Goal: Information Seeking & Learning: Find specific fact

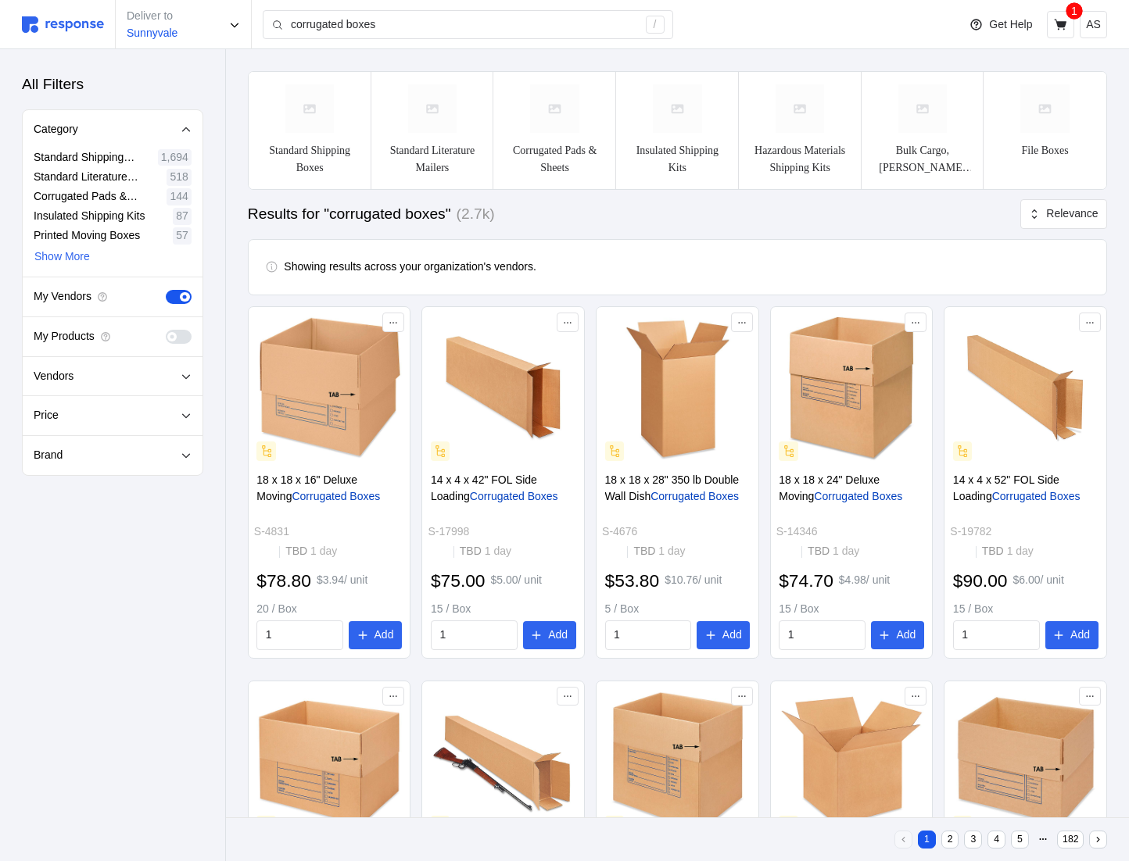
click at [178, 335] on span at bounding box center [185, 337] width 16 height 14
click at [166, 330] on input "checkbox" at bounding box center [166, 330] width 0 height 0
click at [177, 330] on span at bounding box center [185, 337] width 16 height 14
click at [166, 330] on input "checkbox" at bounding box center [166, 330] width 0 height 0
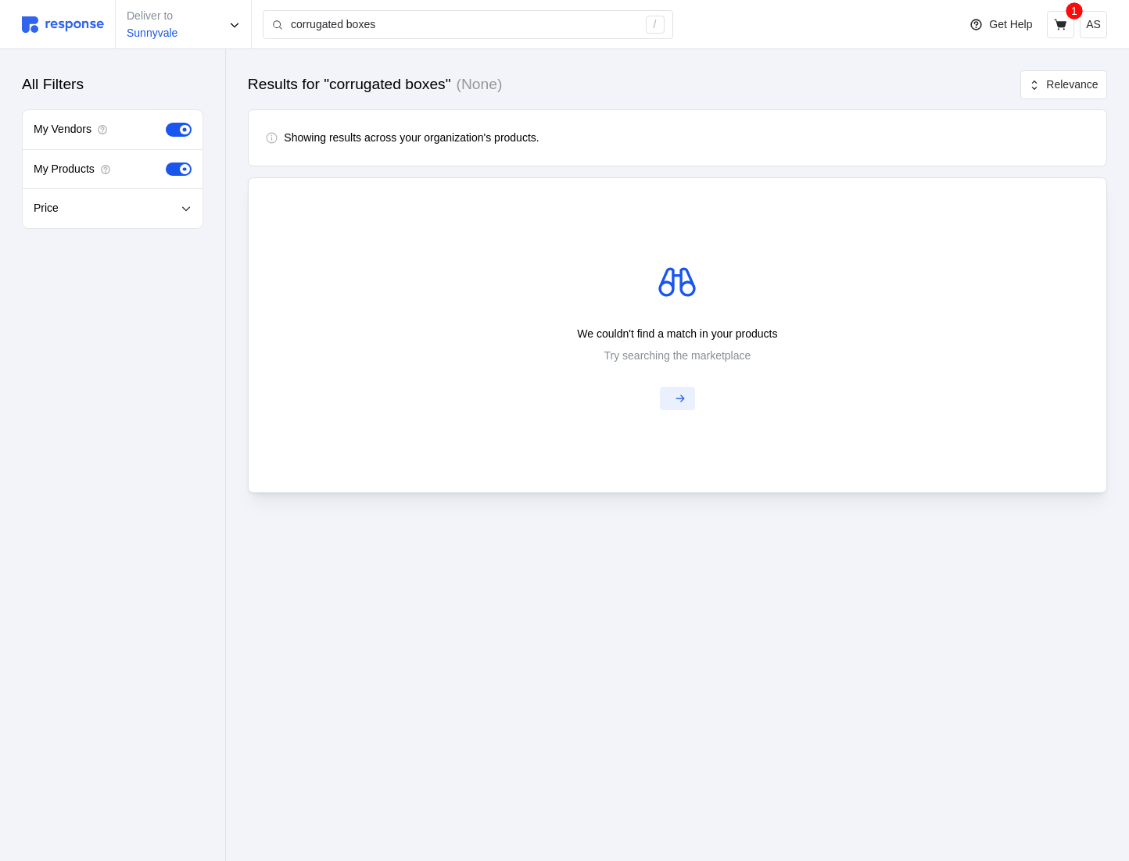
drag, startPoint x: 624, startPoint y: 399, endPoint x: 675, endPoint y: 399, distance: 50.0
click at [627, 399] on div "We couldn't find a match in your products Try searching the marketplace" at bounding box center [677, 335] width 836 height 150
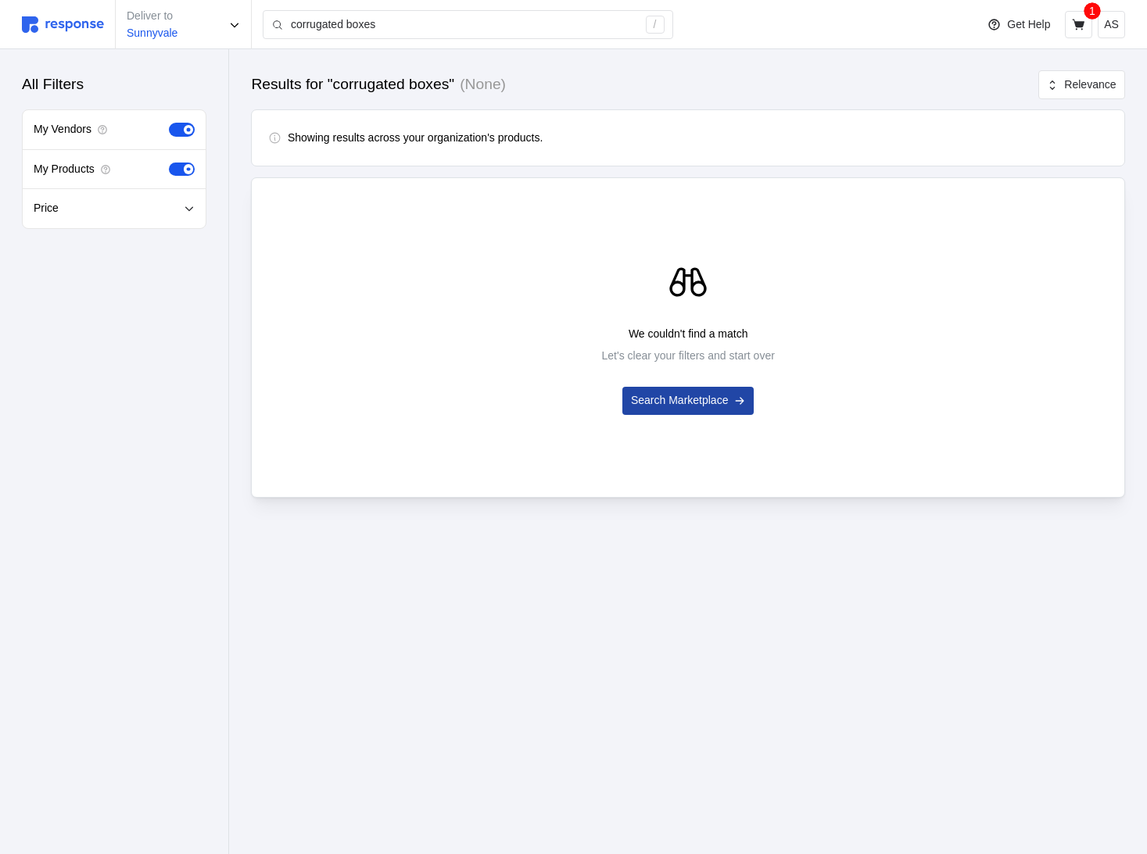
click at [688, 406] on p "Search Marketplace" at bounding box center [680, 400] width 98 height 17
click at [667, 399] on p "Clear Filters" at bounding box center [679, 400] width 59 height 17
click at [687, 308] on div "We couldn't find a match Let's clear your filters and start over Clear Filters" at bounding box center [688, 337] width 850 height 155
click at [680, 397] on p "Clear Filters" at bounding box center [679, 400] width 59 height 17
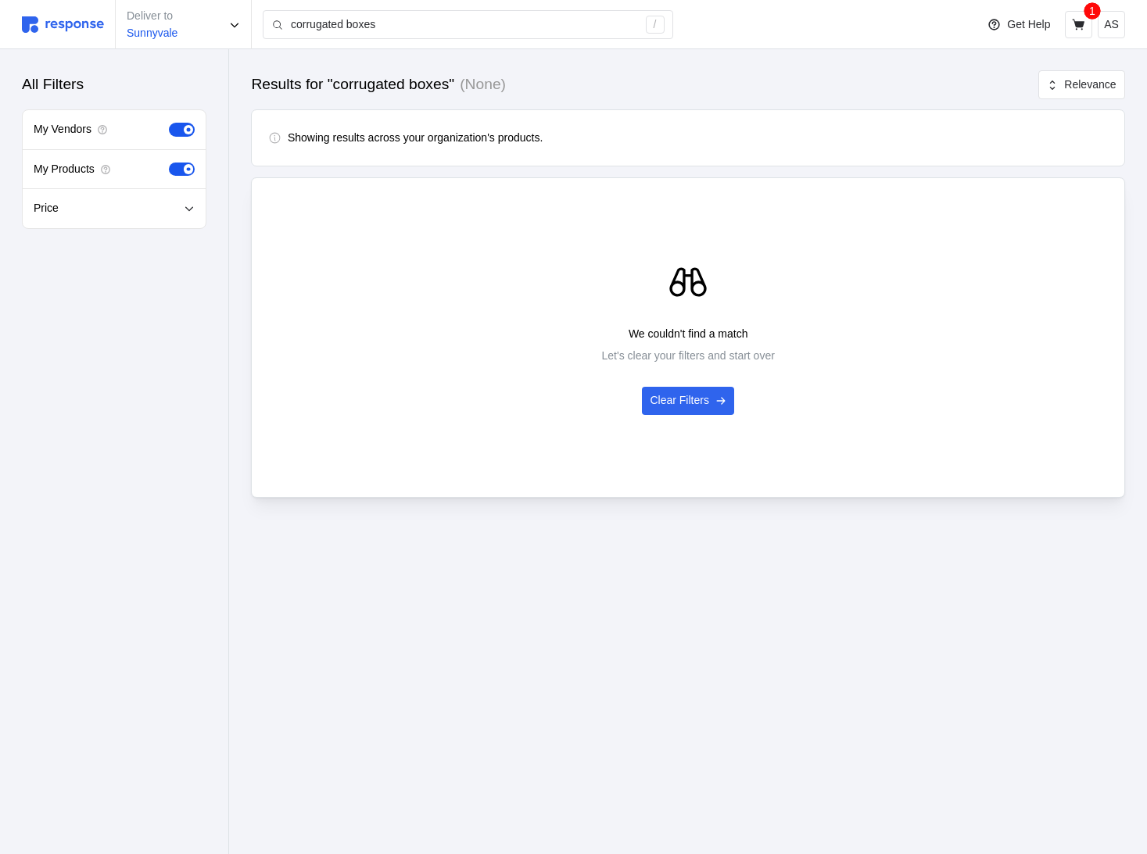
click at [693, 351] on p "Let's clear your filters and start over" at bounding box center [688, 356] width 173 height 17
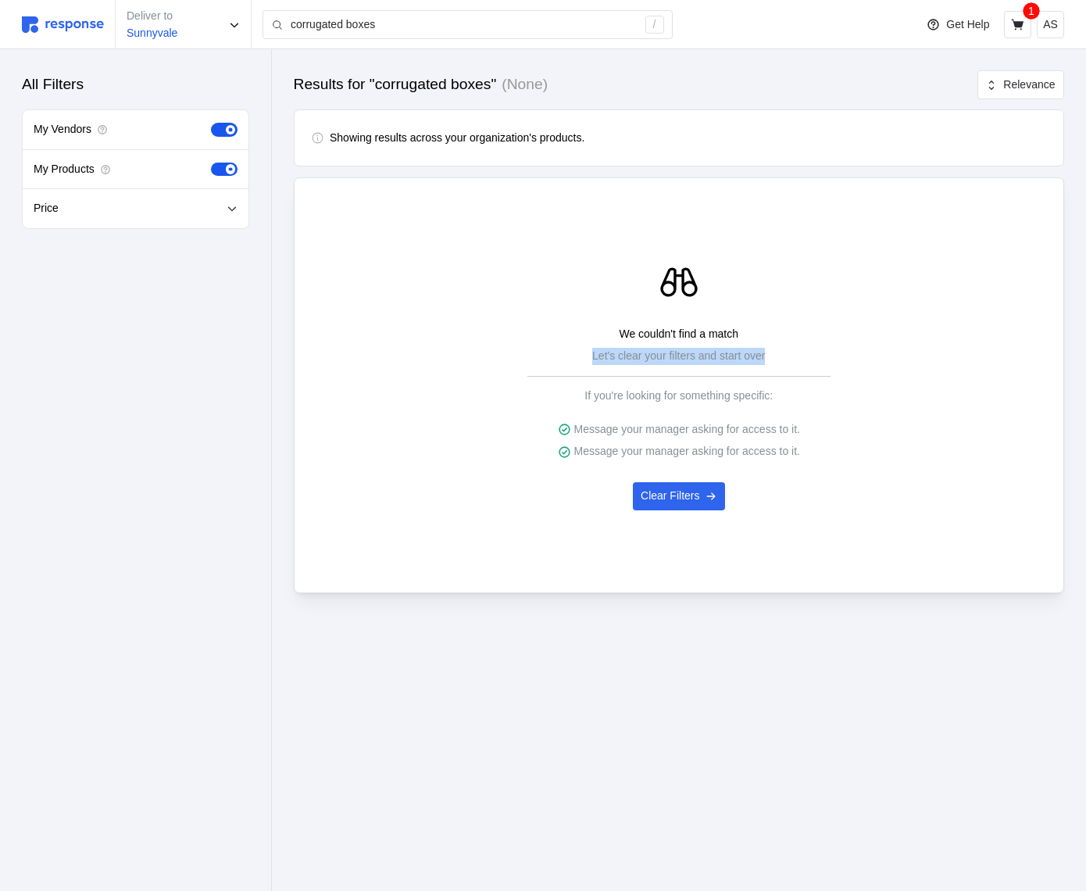
drag, startPoint x: 588, startPoint y: 354, endPoint x: 781, endPoint y: 352, distance: 193.1
click at [781, 352] on div "We couldn't find a match Let's clear your filters and start over If you're look…" at bounding box center [679, 393] width 242 height 134
copy p "Let's clear your filters and start over"
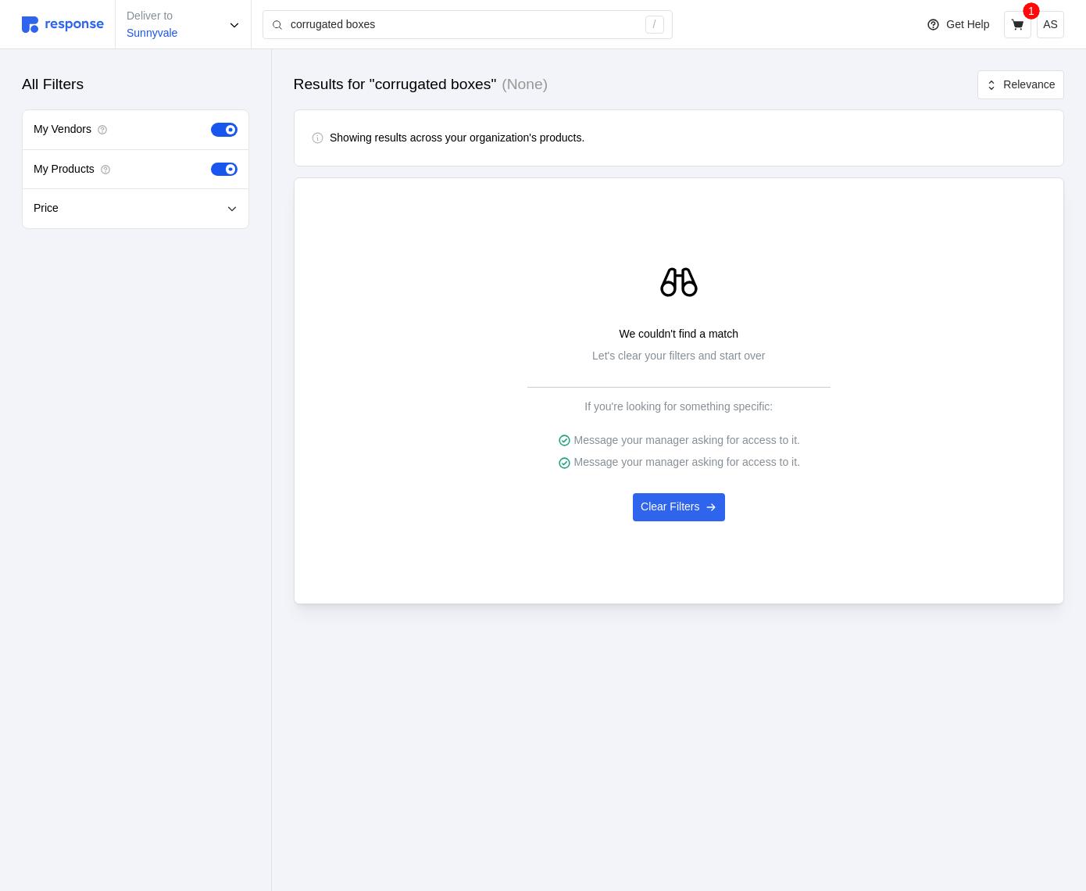
click at [480, 510] on div "We couldn't find a match Let's clear your filters and start over If you're look…" at bounding box center [680, 390] width 748 height 261
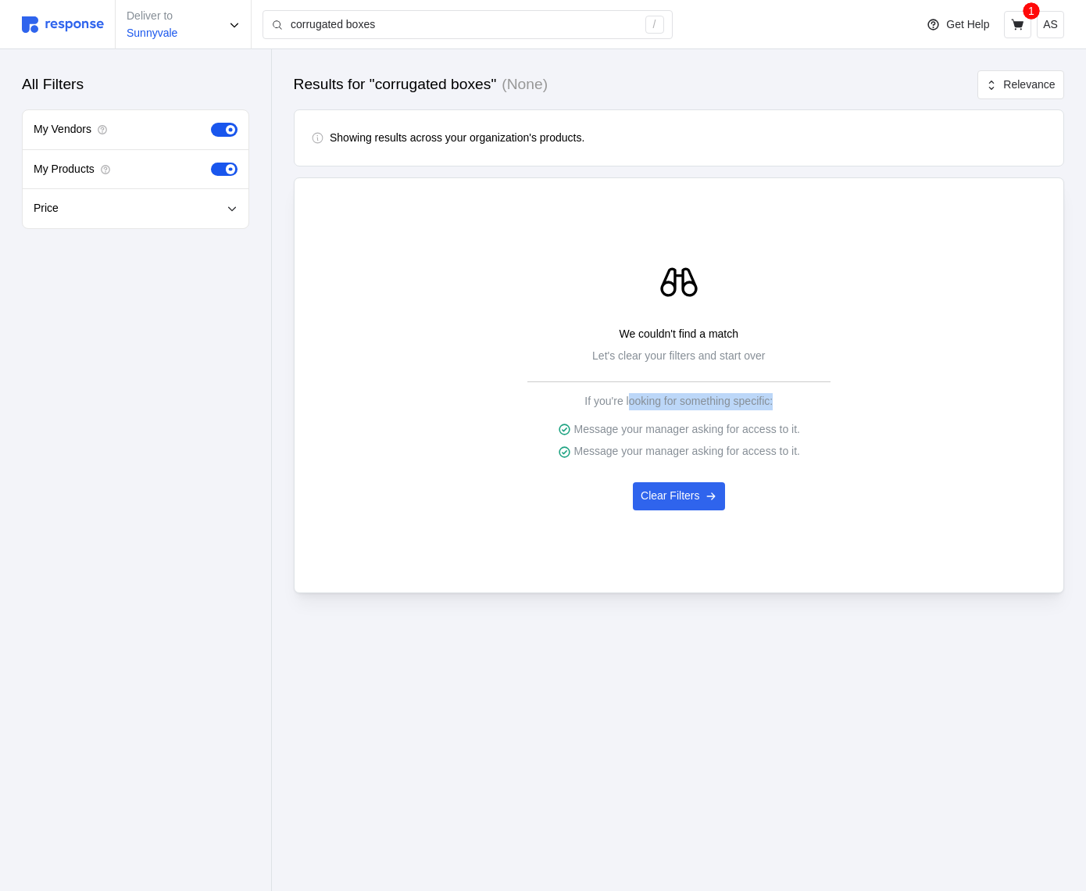
drag, startPoint x: 628, startPoint y: 400, endPoint x: 788, endPoint y: 395, distance: 160.3
click at [788, 395] on div "We couldn't find a match Let's clear your filters and start over If you're look…" at bounding box center [679, 393] width 242 height 134
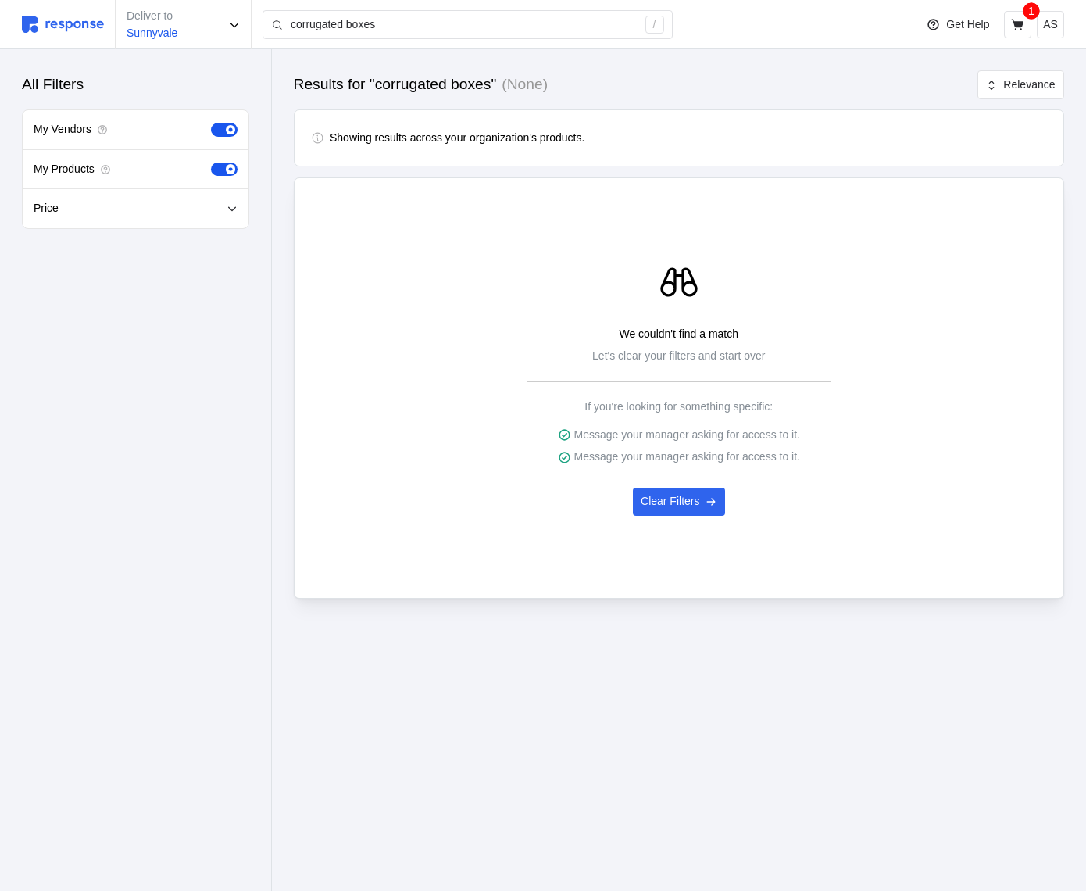
click at [952, 324] on div "We couldn't find a match Let's clear your filters and start over If you're look…" at bounding box center [680, 388] width 748 height 256
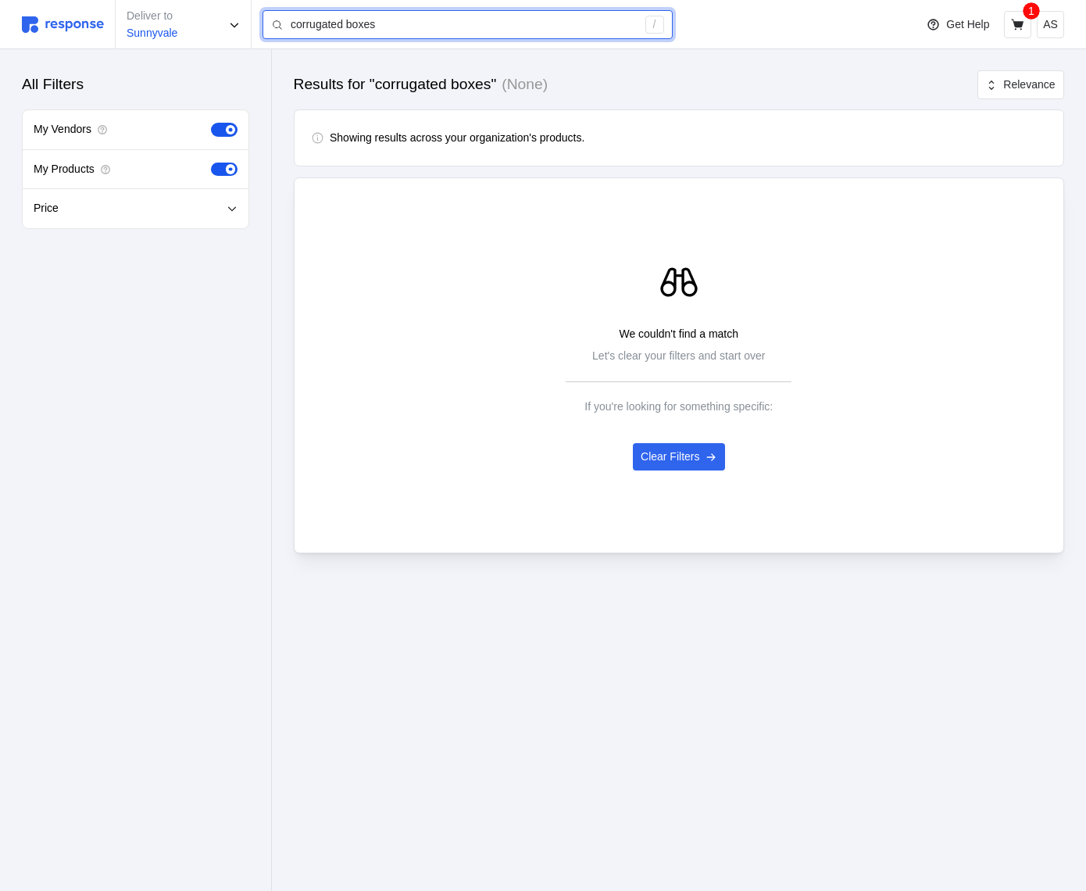
click at [360, 23] on input "corrugated boxes" at bounding box center [464, 25] width 346 height 28
click at [359, 23] on input "corrugated boxes" at bounding box center [464, 25] width 346 height 28
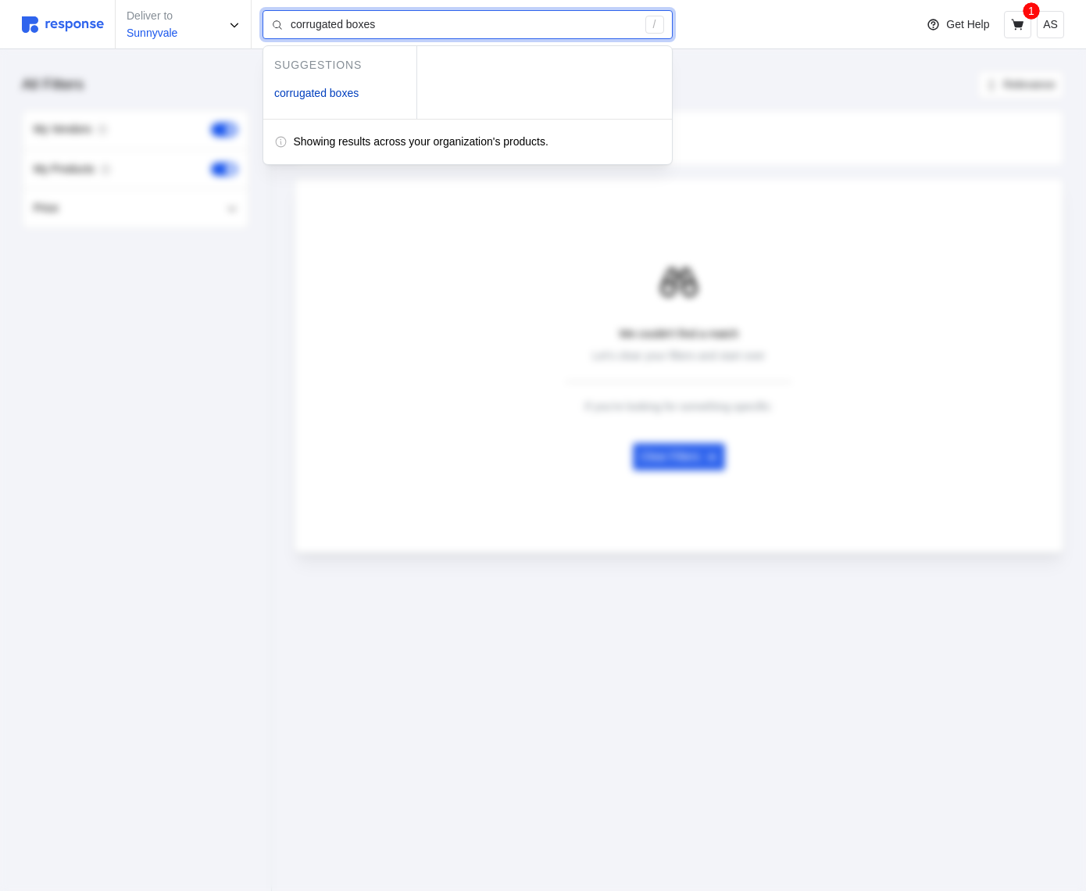
click at [359, 23] on input "corrugated boxes" at bounding box center [464, 25] width 346 height 28
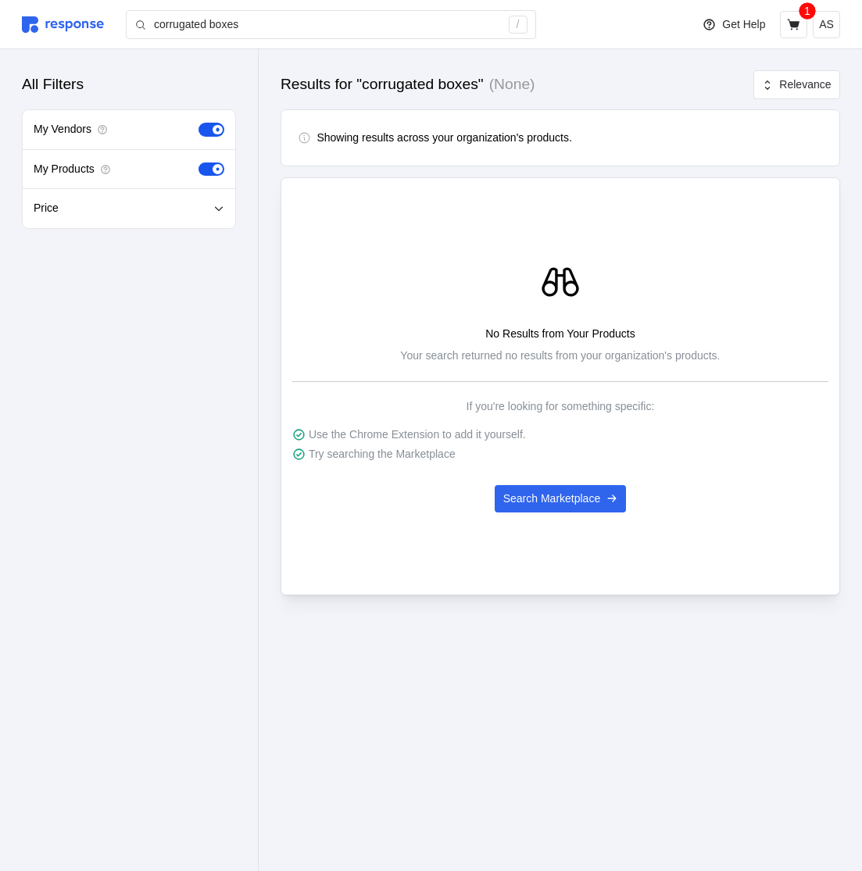
click at [728, 420] on div "No Results from Your Products Your search returned no results from your organiz…" at bounding box center [560, 395] width 536 height 138
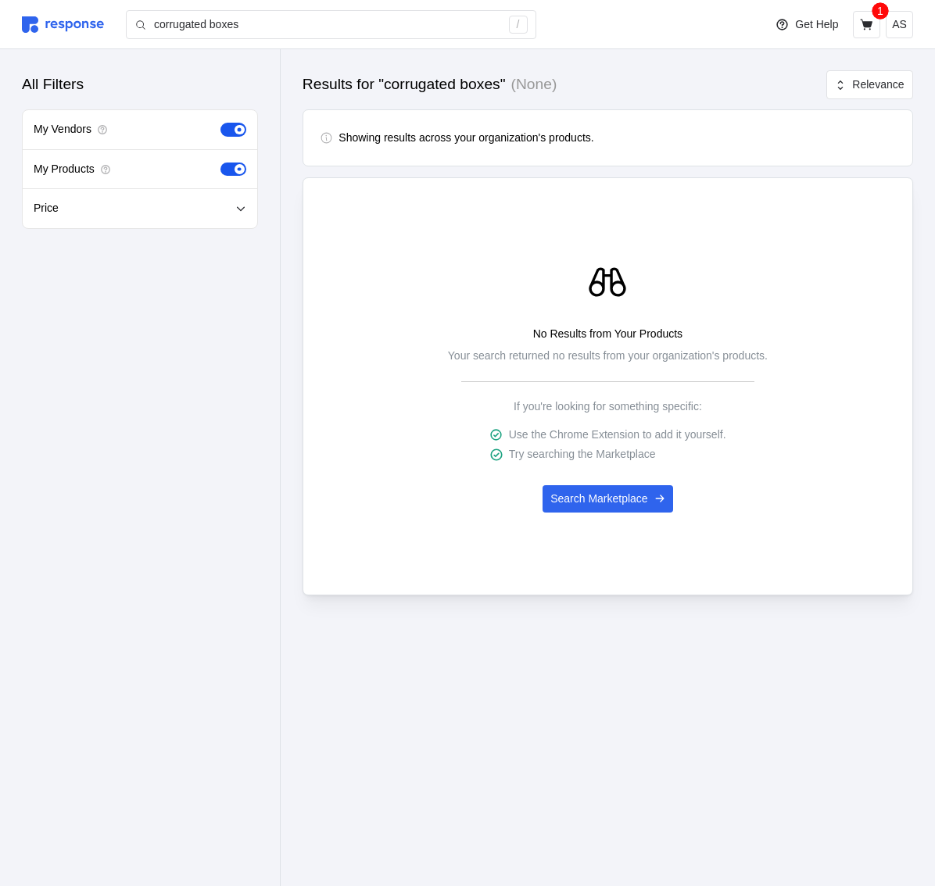
click at [499, 708] on main "Results for "corrugated boxes" (None) Relevance Showing results across your org…" at bounding box center [467, 443] width 935 height 886
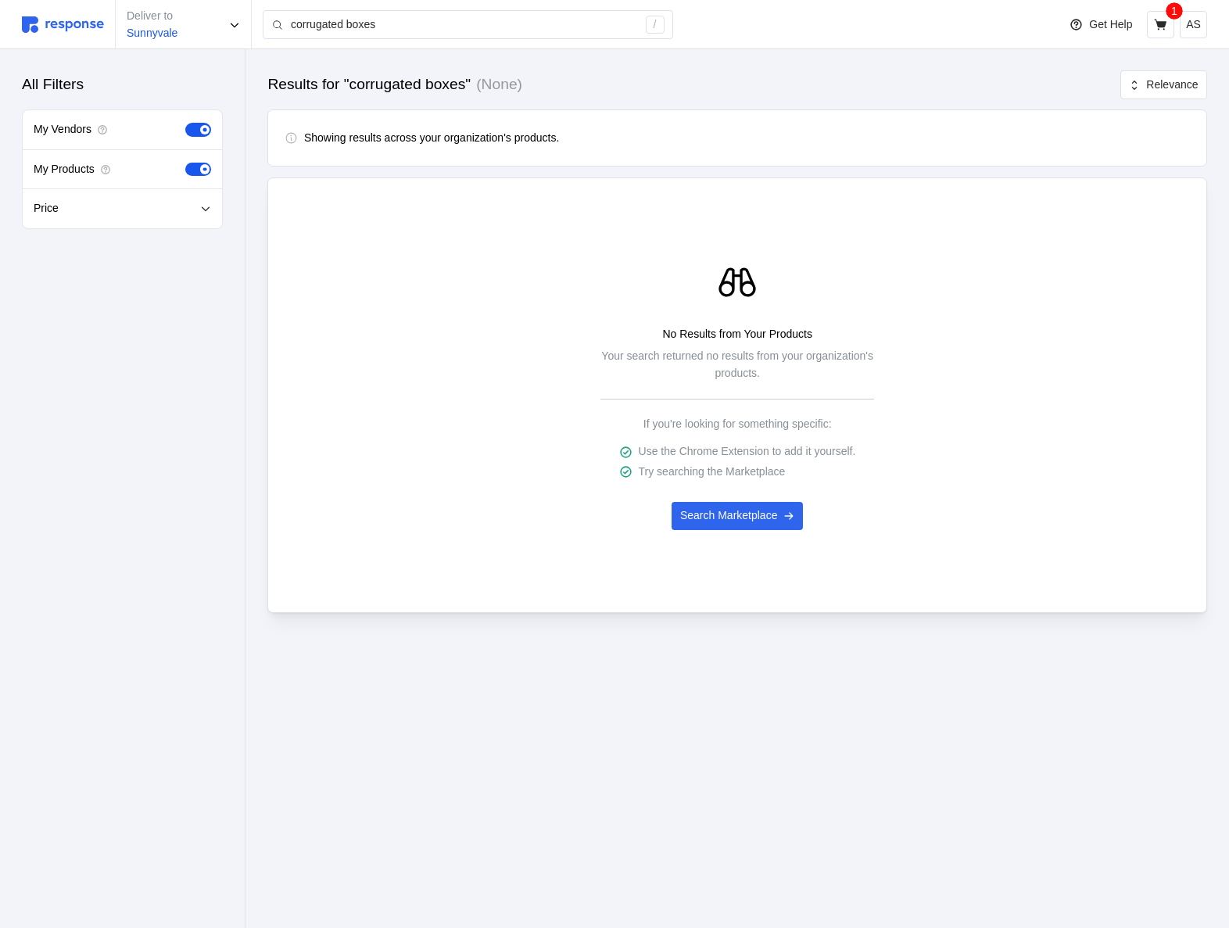
click at [971, 367] on div "No Results from Your Products Your search returned no results from your organiz…" at bounding box center [737, 395] width 916 height 270
click at [202, 166] on span at bounding box center [204, 168] width 9 height 9
click at [185, 163] on input "checkbox" at bounding box center [185, 163] width 0 height 0
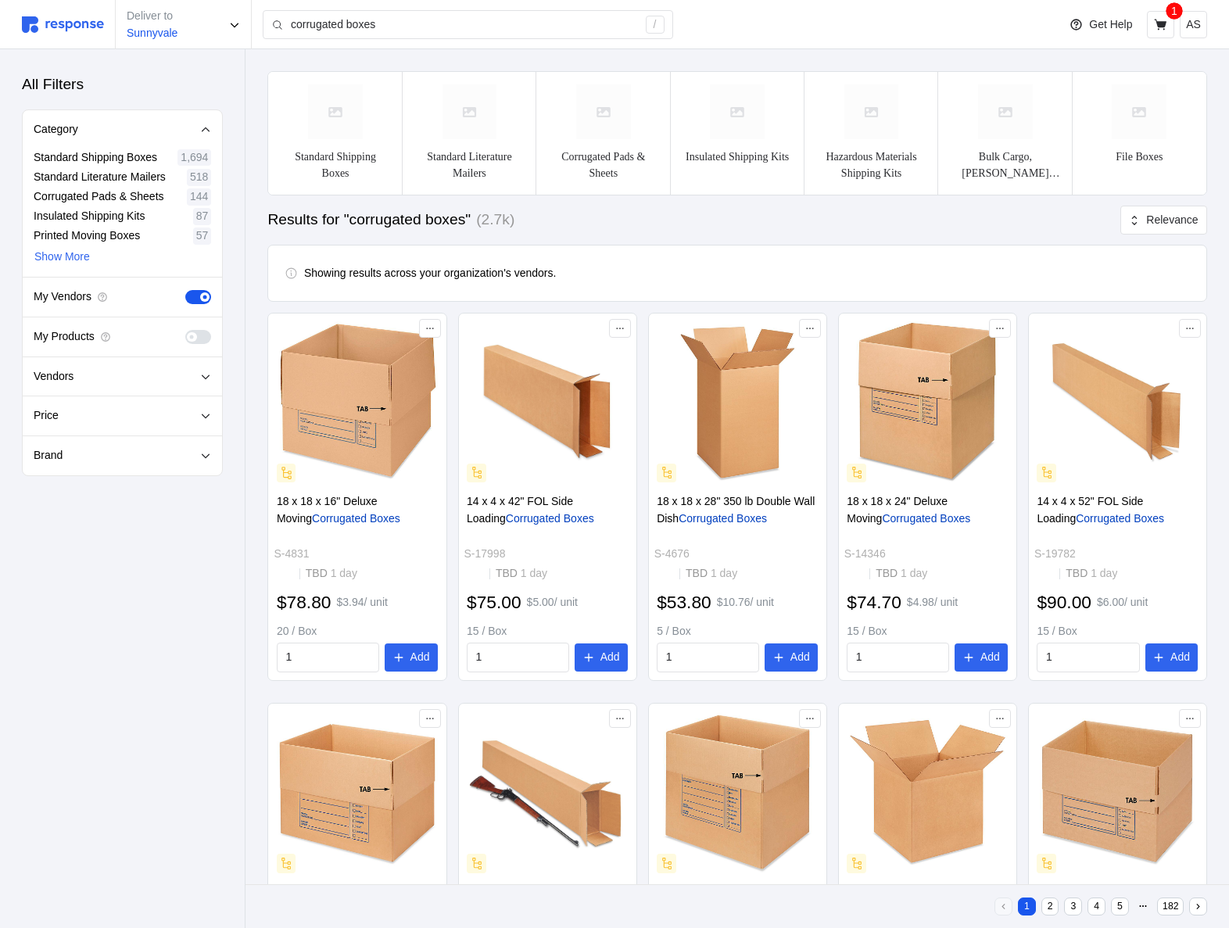
click at [195, 334] on span at bounding box center [191, 336] width 9 height 9
click at [185, 330] on input "checkbox" at bounding box center [185, 330] width 0 height 0
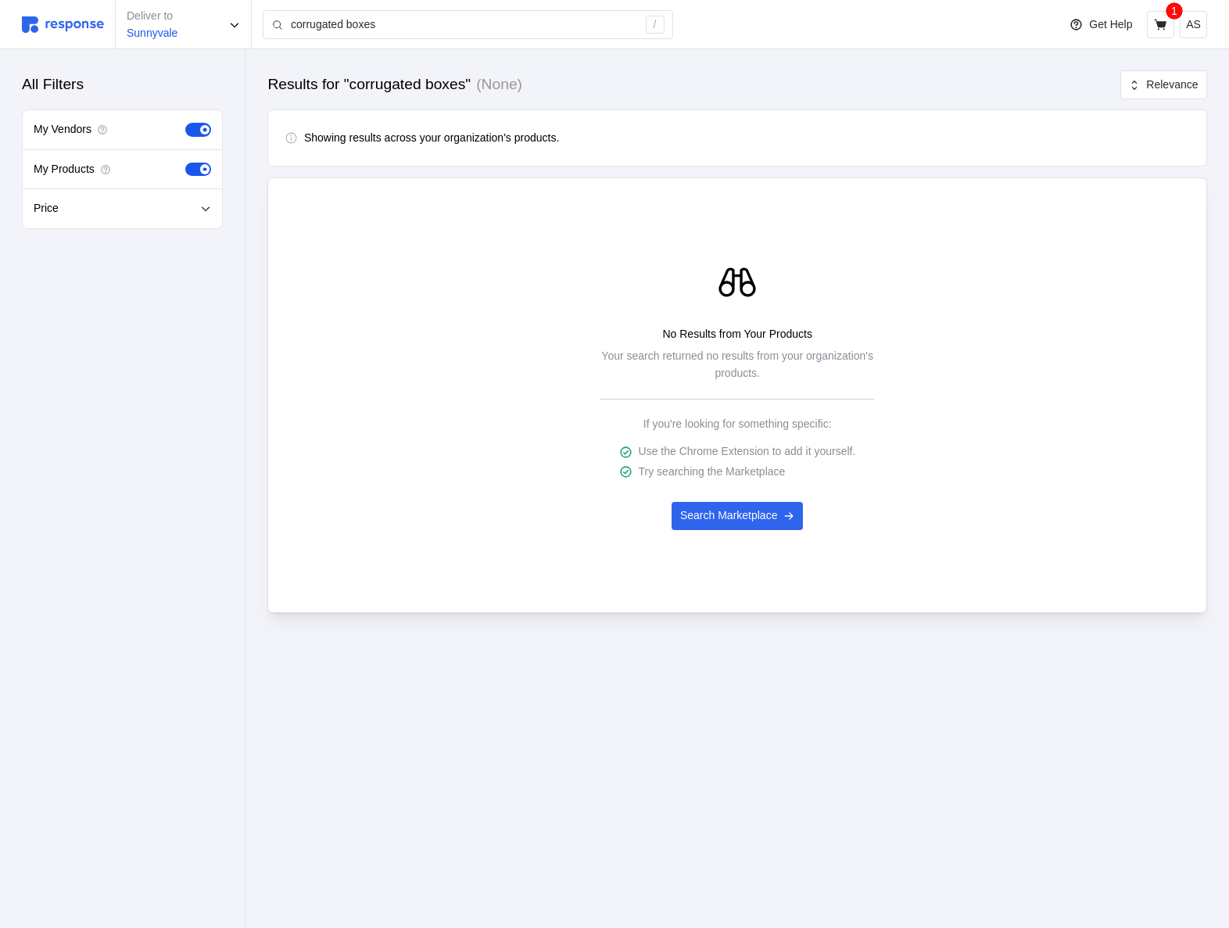
click at [197, 165] on span at bounding box center [193, 170] width 16 height 14
click at [185, 163] on input "checkbox" at bounding box center [185, 163] width 0 height 0
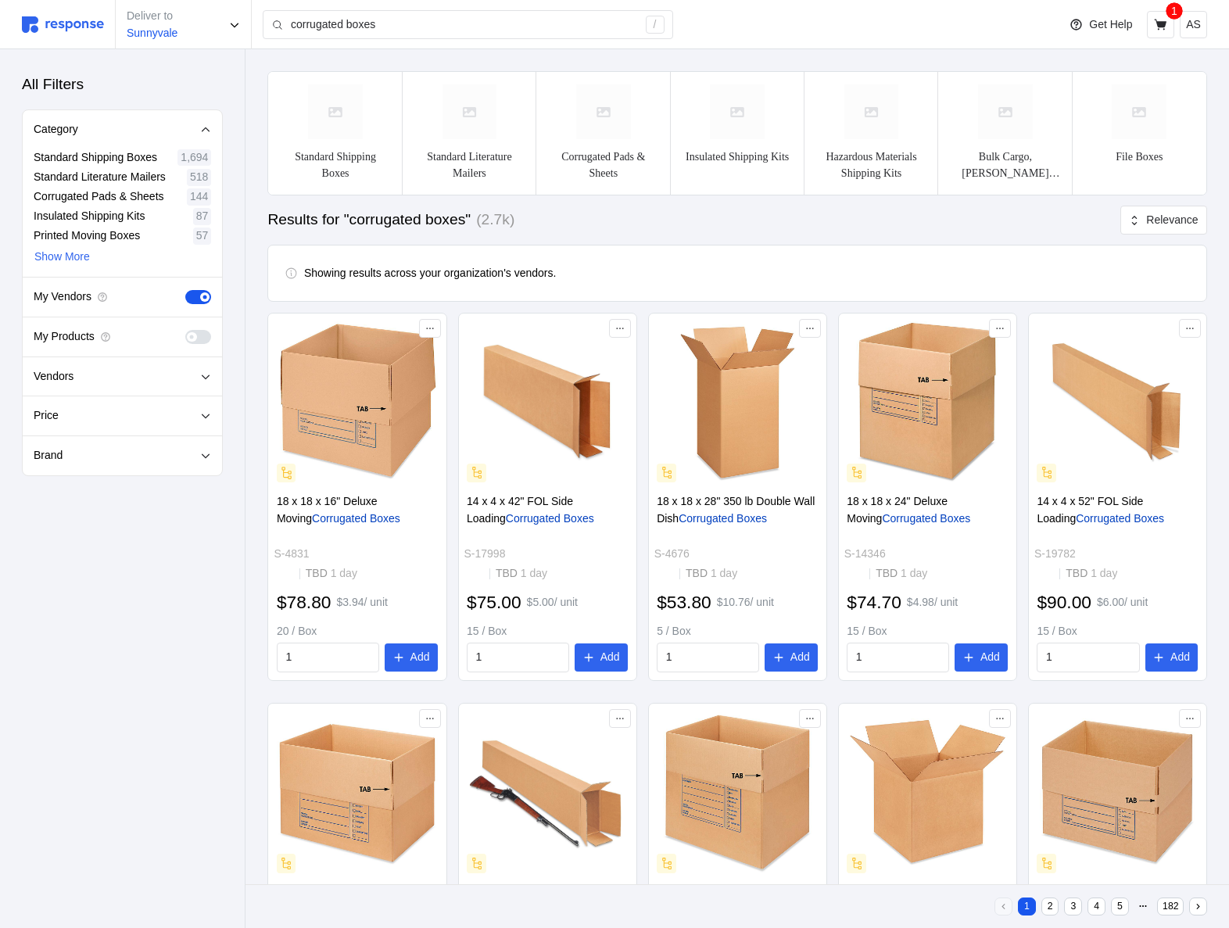
click at [207, 336] on span at bounding box center [205, 337] width 16 height 14
click at [185, 330] on input "checkbox" at bounding box center [185, 330] width 0 height 0
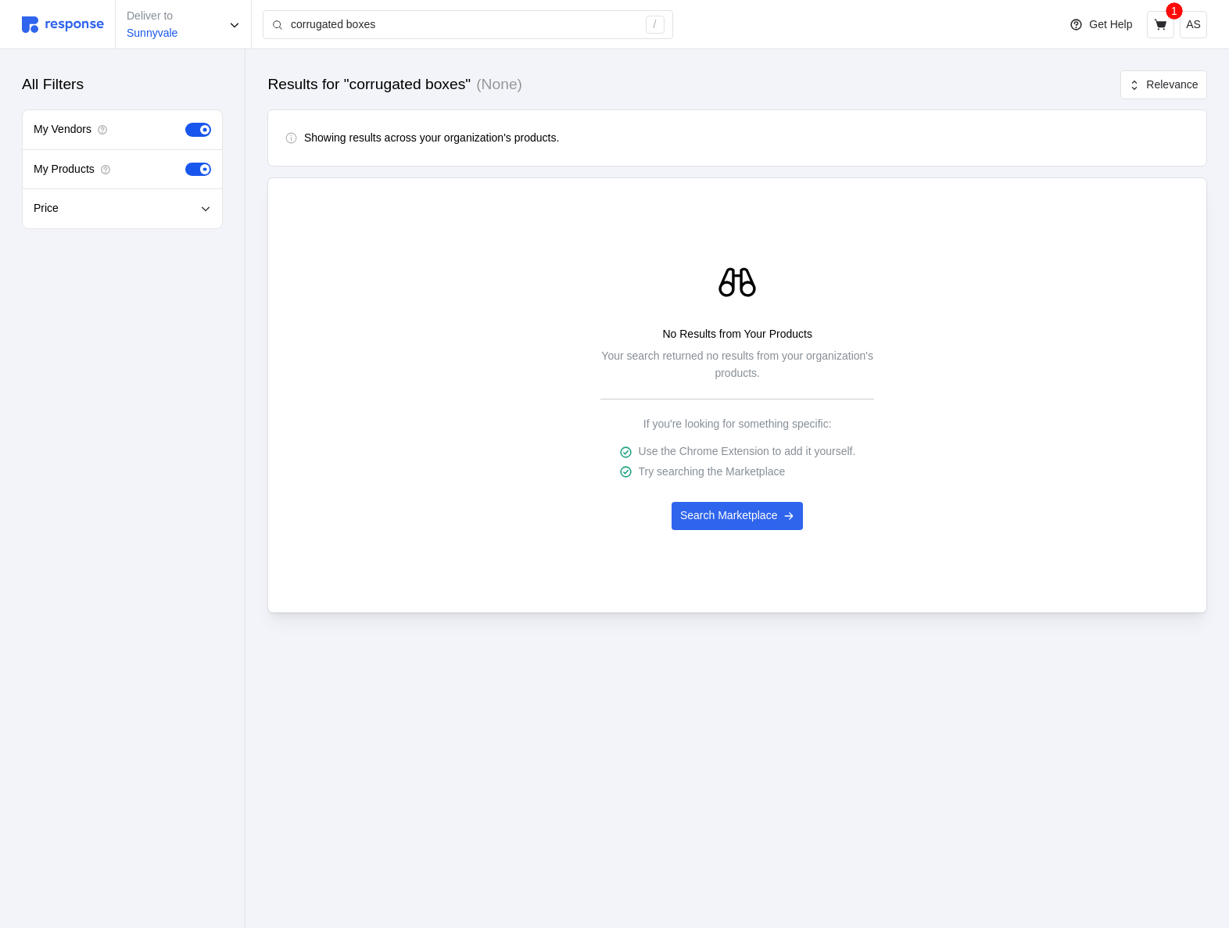
click at [202, 170] on span at bounding box center [204, 168] width 9 height 9
click at [185, 163] on input "checkbox" at bounding box center [185, 163] width 0 height 0
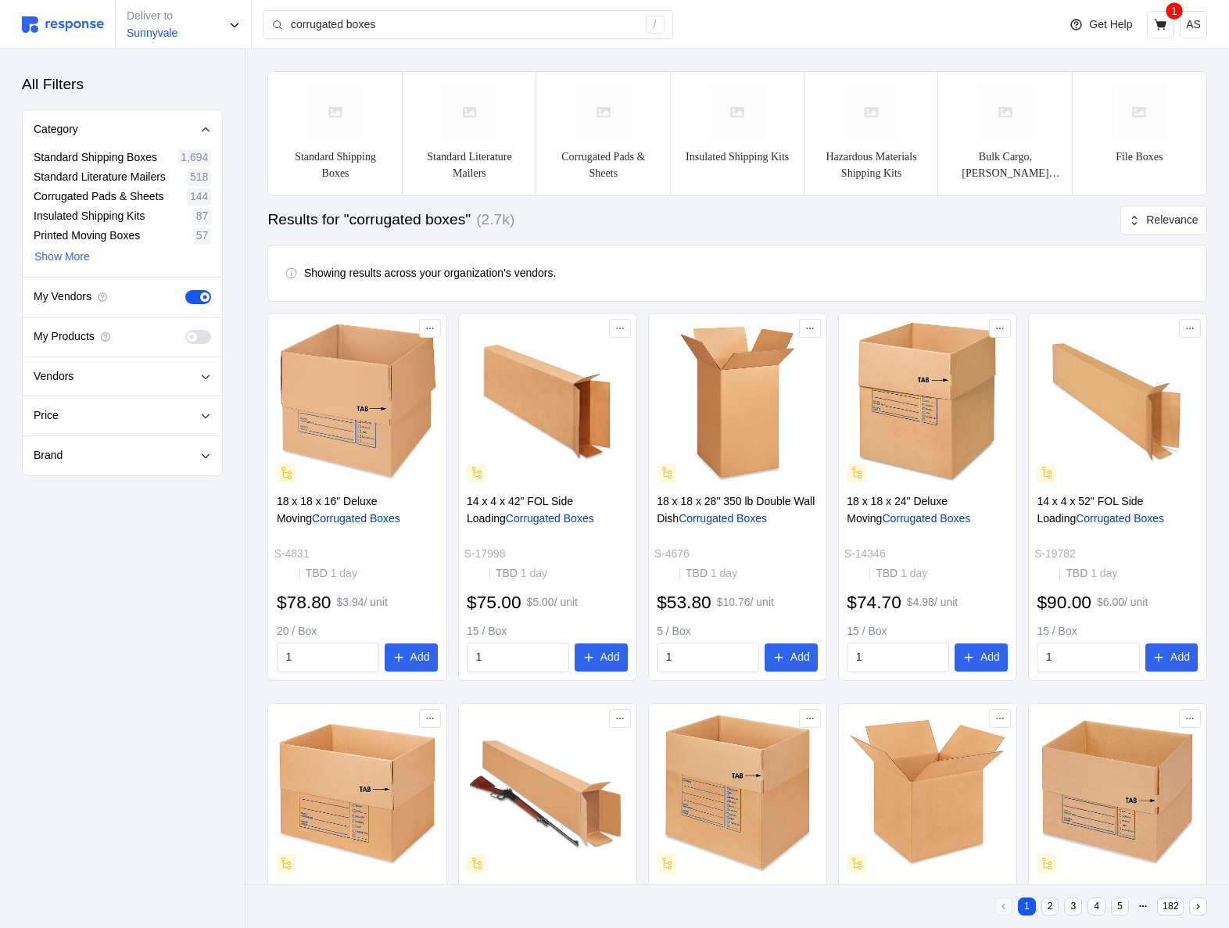
click at [195, 300] on span at bounding box center [193, 297] width 16 height 14
click at [185, 290] on input "checkbox" at bounding box center [185, 290] width 0 height 0
